Goal: Find contact information: Find contact information

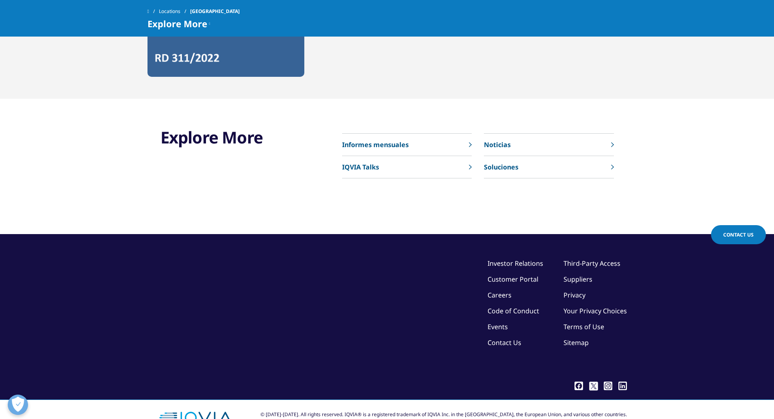
scroll to position [1966, 0]
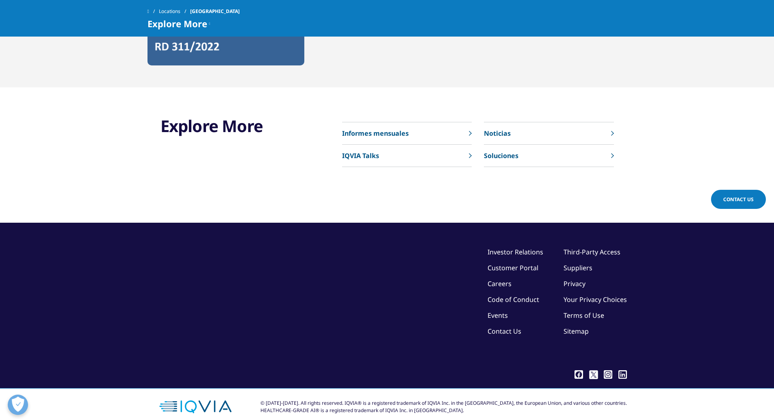
click at [502, 327] on link "Contact Us" at bounding box center [505, 331] width 34 height 9
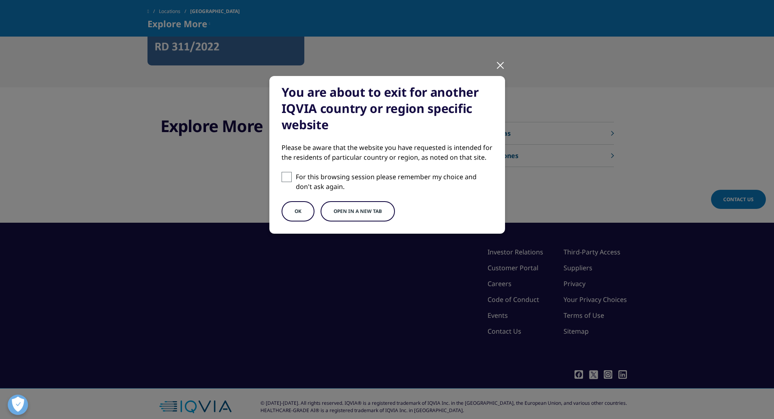
click at [313, 216] on button "OK" at bounding box center [298, 211] width 33 height 20
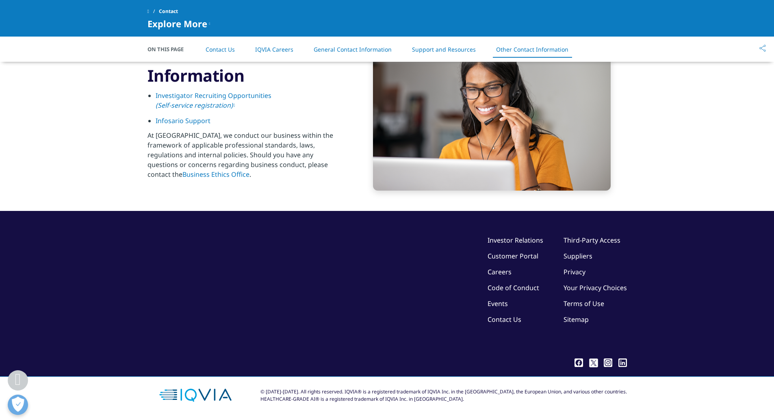
scroll to position [1295, 0]
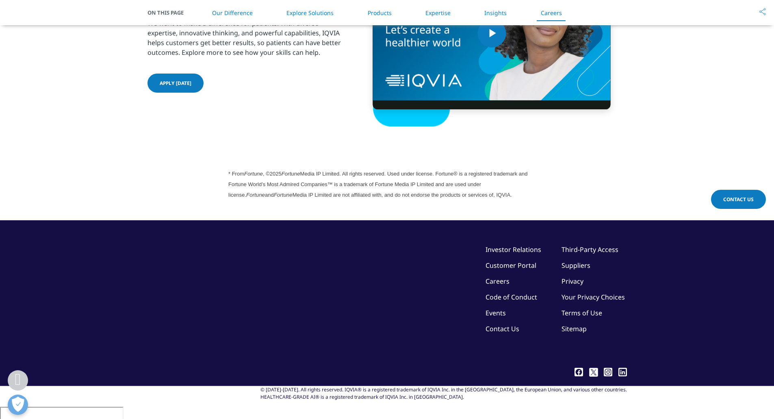
scroll to position [2162, 0]
